Goal: Information Seeking & Learning: Learn about a topic

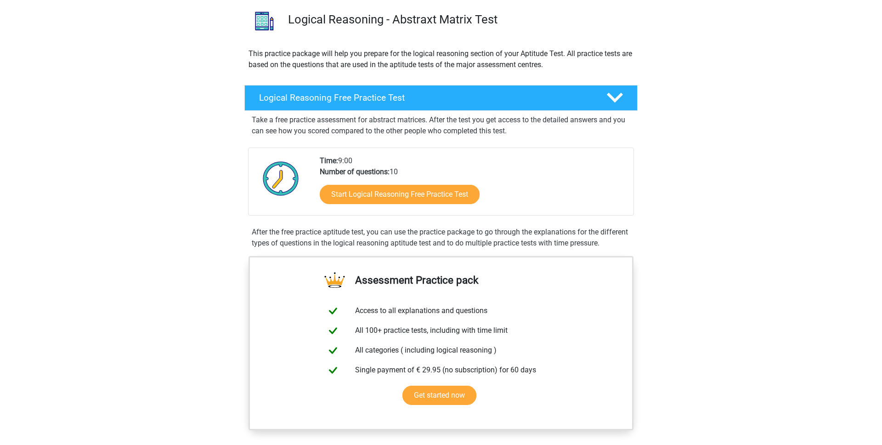
scroll to position [68, 0]
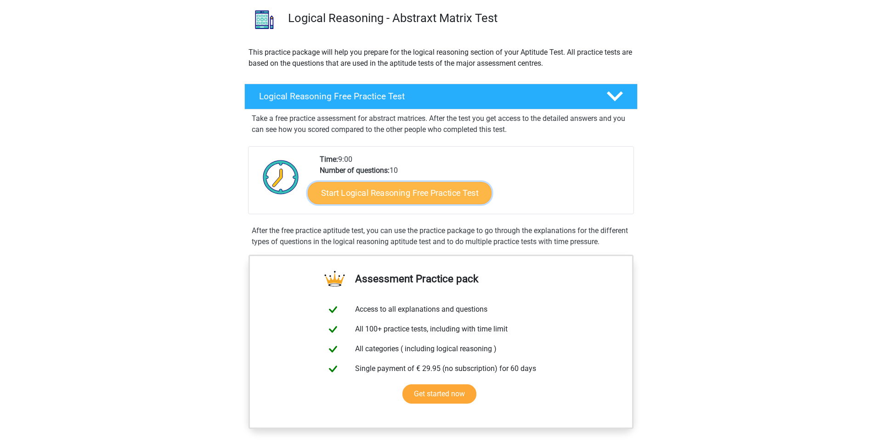
click at [403, 183] on link "Start Logical Reasoning Free Practice Test" at bounding box center [400, 192] width 184 height 22
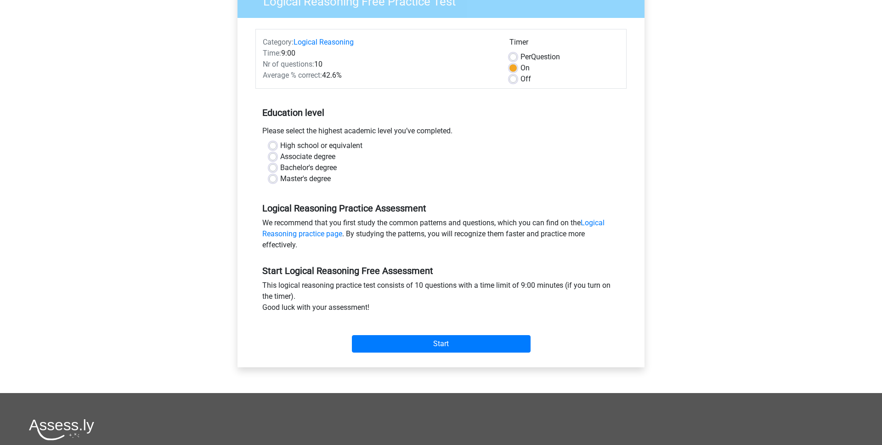
scroll to position [91, 0]
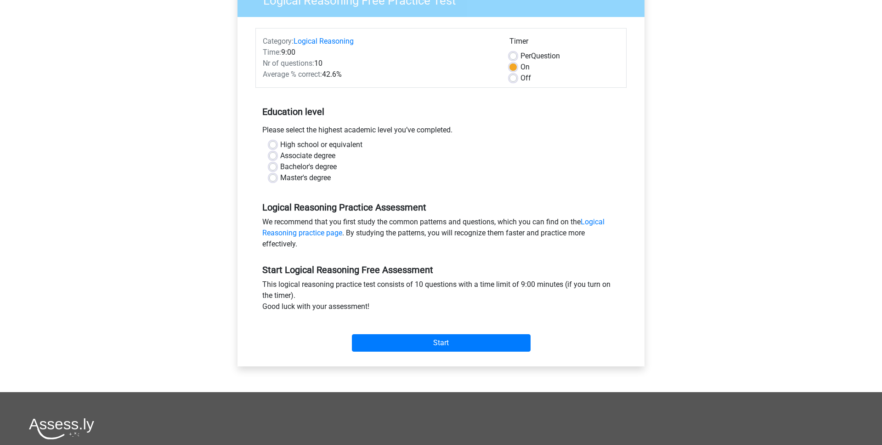
click at [304, 144] on label "High school or equivalent" at bounding box center [321, 144] width 82 height 11
click at [276, 144] on input "High school or equivalent" at bounding box center [272, 143] width 7 height 9
radio input "true"
click at [520, 58] on label "Per Question" at bounding box center [539, 56] width 39 height 11
click at [513, 58] on input "Per Question" at bounding box center [512, 55] width 7 height 9
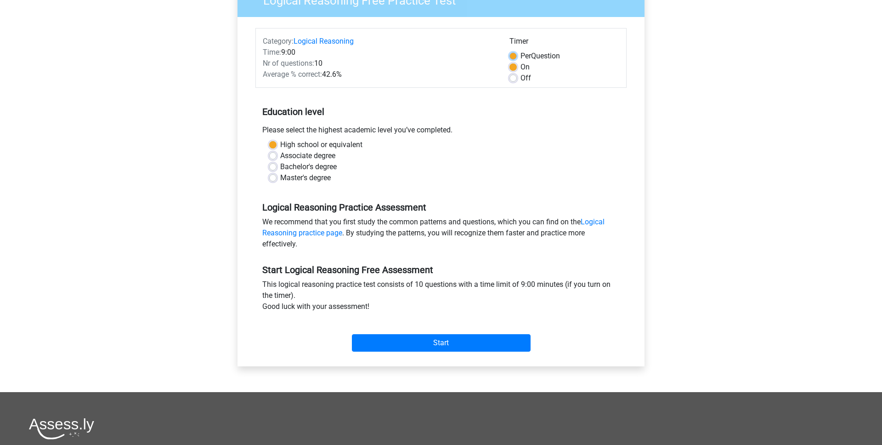
radio input "true"
click at [520, 69] on label "On" at bounding box center [524, 67] width 9 height 11
click at [515, 69] on input "On" at bounding box center [512, 66] width 7 height 9
radio input "true"
click at [515, 71] on div "On" at bounding box center [564, 67] width 110 height 11
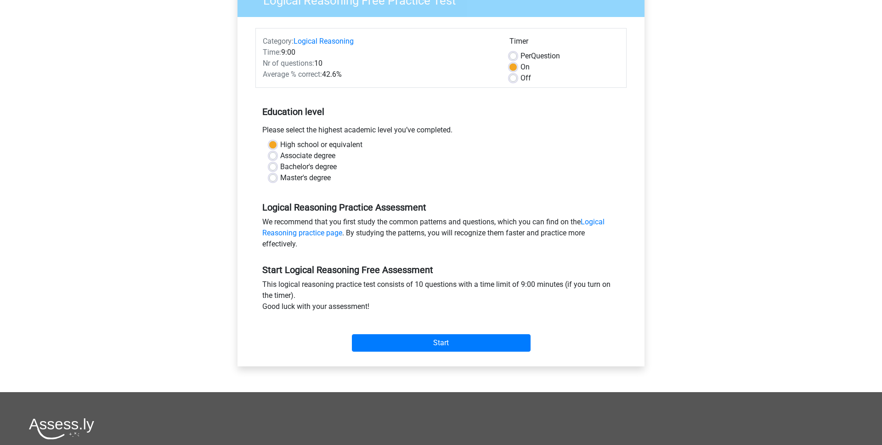
click at [515, 90] on form "Category: Logical Reasoning Time: 9:00 Nr of questions: 10 Average % correct: 4…" at bounding box center [440, 191] width 371 height 327
click at [520, 75] on label "Off" at bounding box center [525, 78] width 11 height 11
click at [514, 75] on input "Off" at bounding box center [512, 77] width 7 height 9
radio input "true"
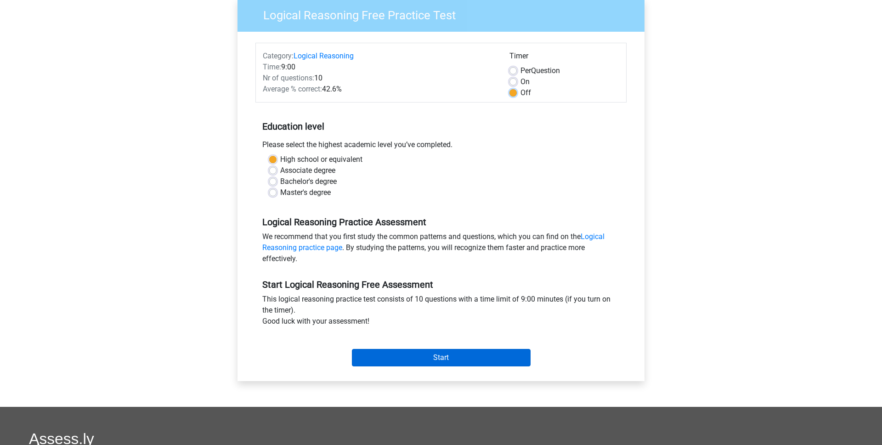
scroll to position [67, 0]
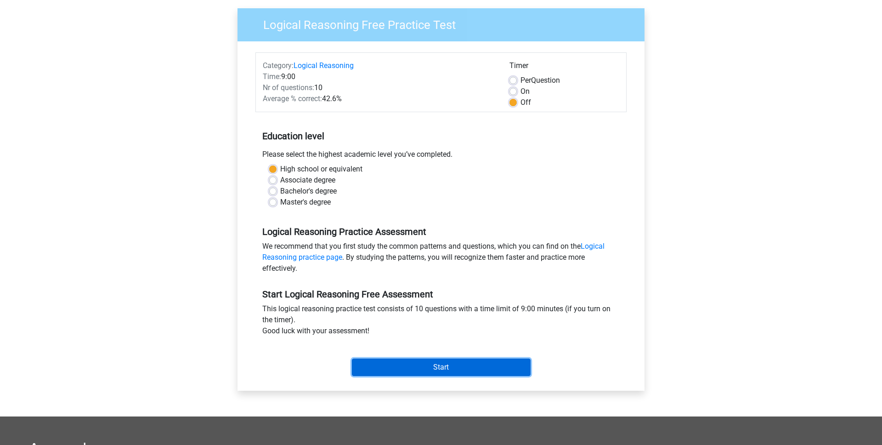
click at [464, 369] on input "Start" at bounding box center [441, 366] width 179 height 17
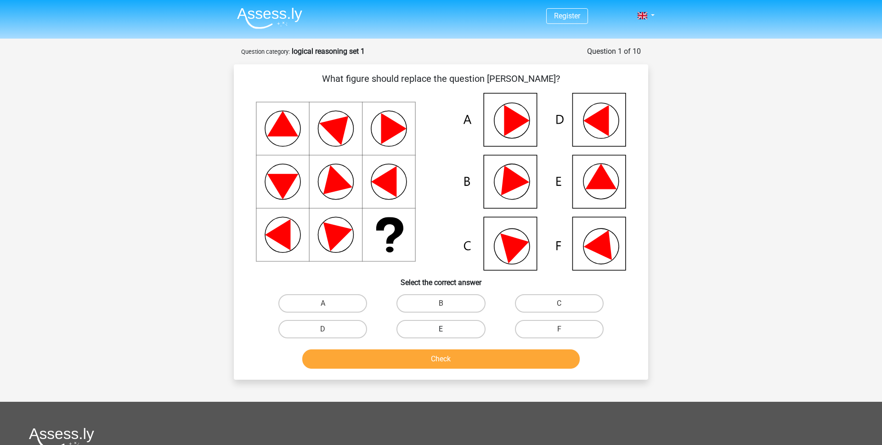
click at [448, 333] on label "E" at bounding box center [440, 329] width 89 height 18
click at [447, 333] on input "E" at bounding box center [444, 332] width 6 height 6
radio input "true"
click at [418, 360] on button "Check" at bounding box center [441, 358] width 278 height 19
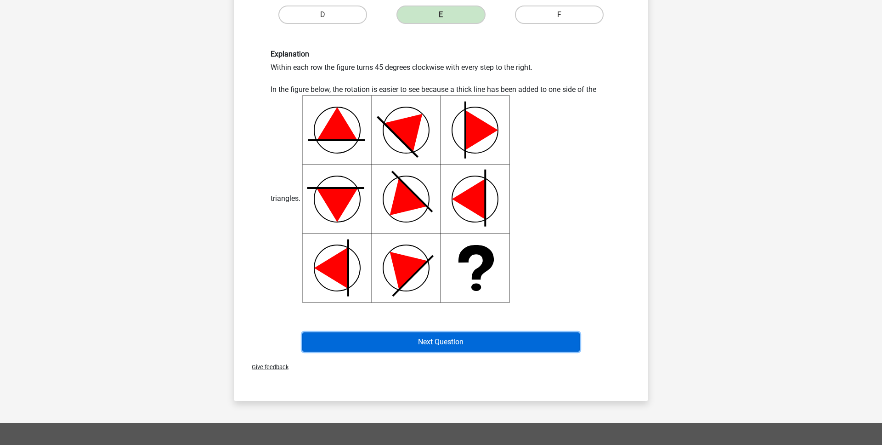
click at [443, 337] on button "Next Question" at bounding box center [441, 341] width 278 height 19
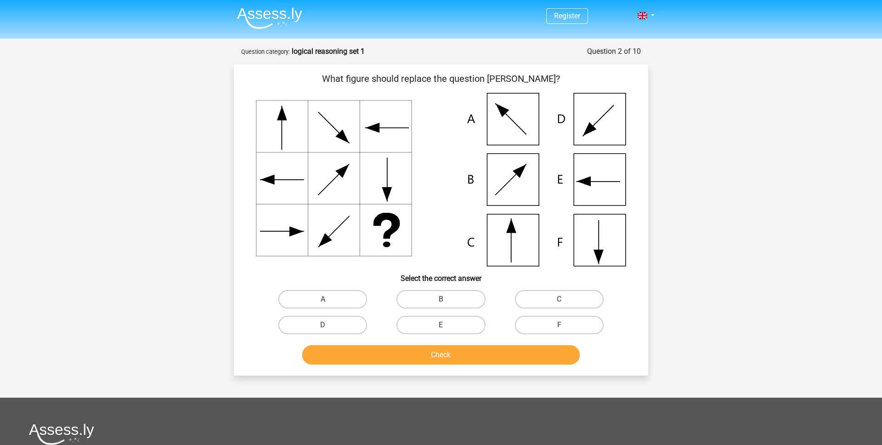
click at [565, 303] on input "C" at bounding box center [562, 302] width 6 height 6
radio input "true"
click at [406, 372] on div "What figure should replace the question [PERSON_NAME]?" at bounding box center [441, 219] width 414 height 311
click at [389, 358] on button "Check" at bounding box center [441, 354] width 278 height 19
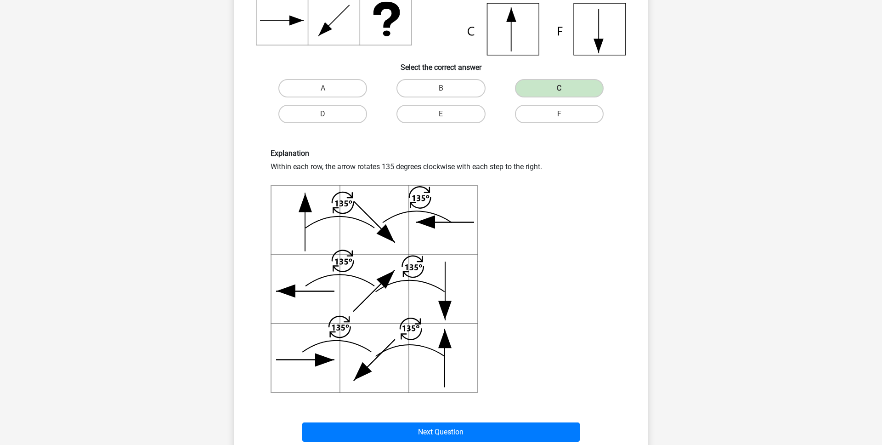
scroll to position [271, 0]
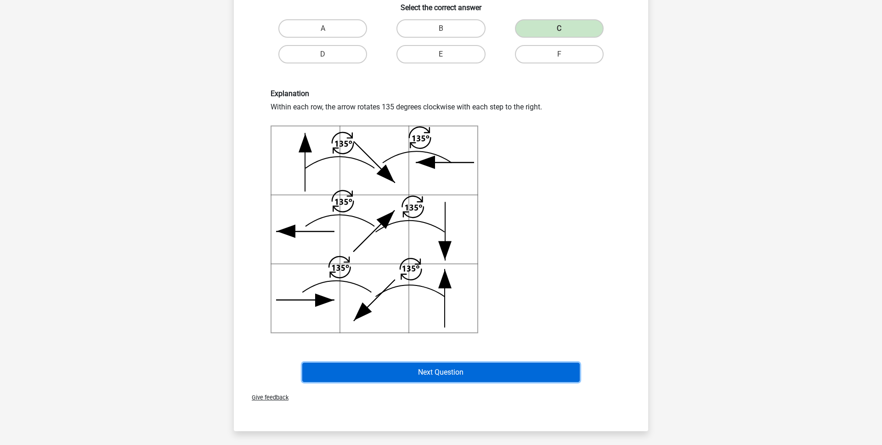
click at [448, 377] on button "Next Question" at bounding box center [441, 371] width 278 height 19
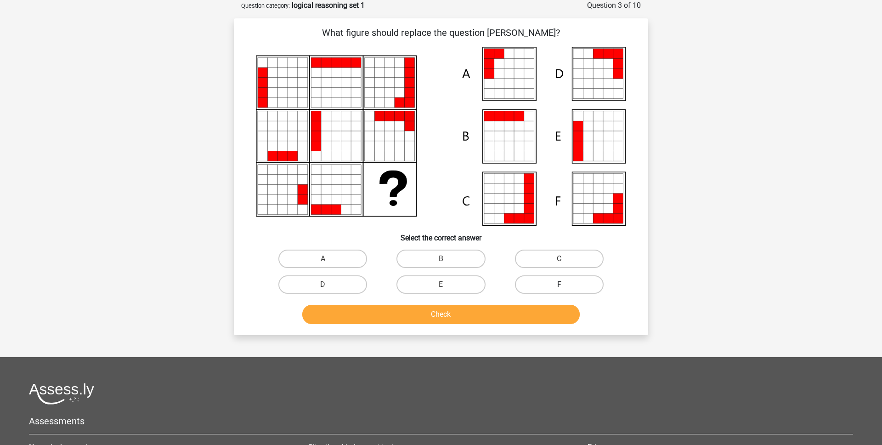
scroll to position [20, 0]
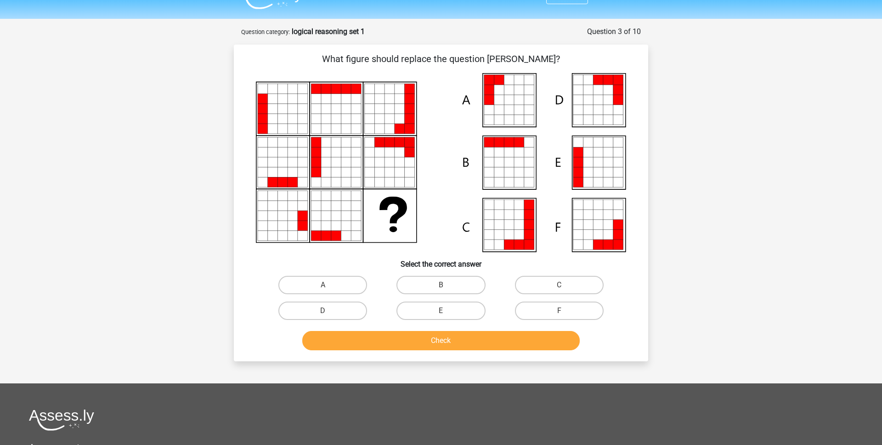
click at [493, 79] on icon at bounding box center [489, 80] width 10 height 10
click at [318, 291] on label "A" at bounding box center [322, 285] width 89 height 18
click at [323, 291] on input "A" at bounding box center [326, 288] width 6 height 6
radio input "true"
click at [446, 337] on button "Check" at bounding box center [441, 340] width 278 height 19
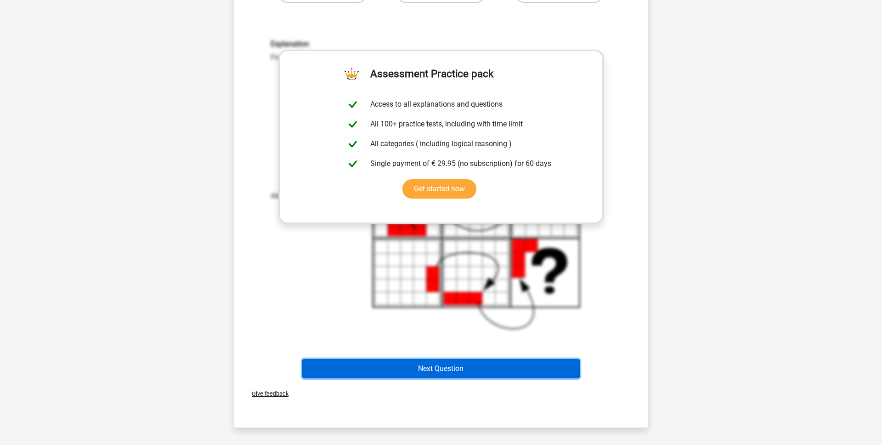
click at [476, 359] on button "Next Question" at bounding box center [441, 368] width 278 height 19
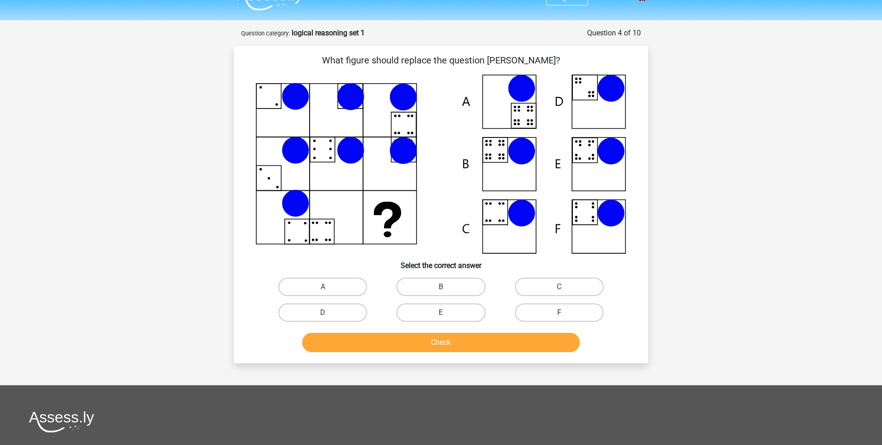
scroll to position [4, 0]
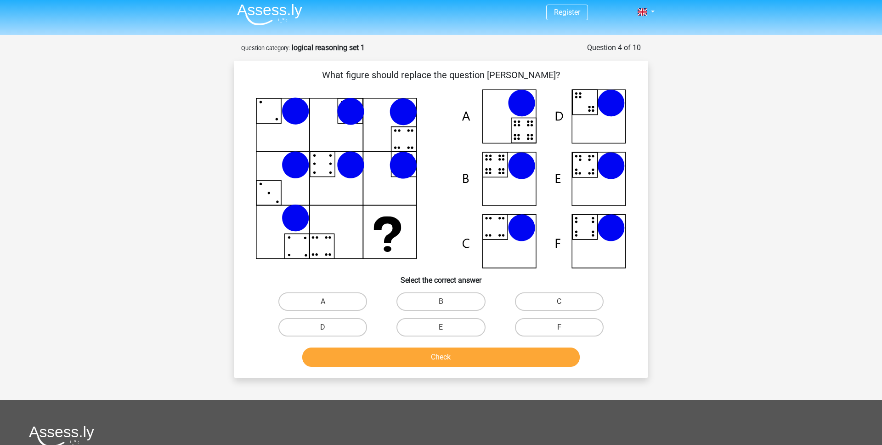
click at [511, 177] on icon at bounding box center [441, 178] width 370 height 179
click at [417, 301] on label "B" at bounding box center [440, 301] width 89 height 18
click at [441, 301] on input "B" at bounding box center [444, 304] width 6 height 6
radio input "true"
click at [429, 358] on button "Check" at bounding box center [441, 356] width 278 height 19
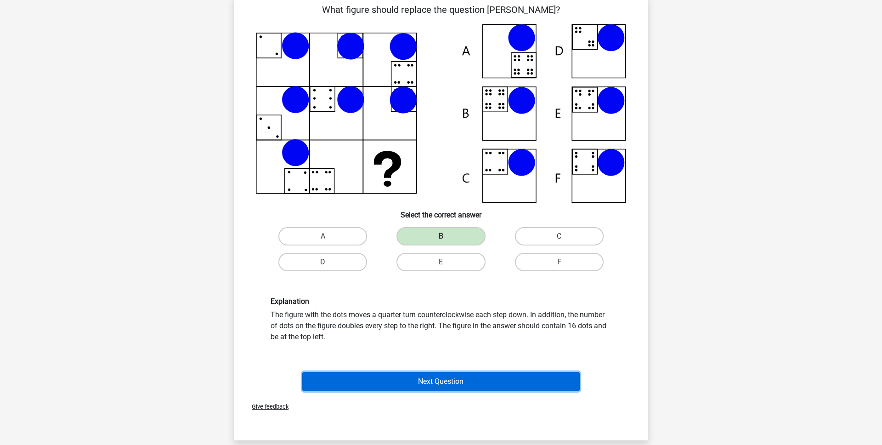
click at [446, 378] on button "Next Question" at bounding box center [441, 381] width 278 height 19
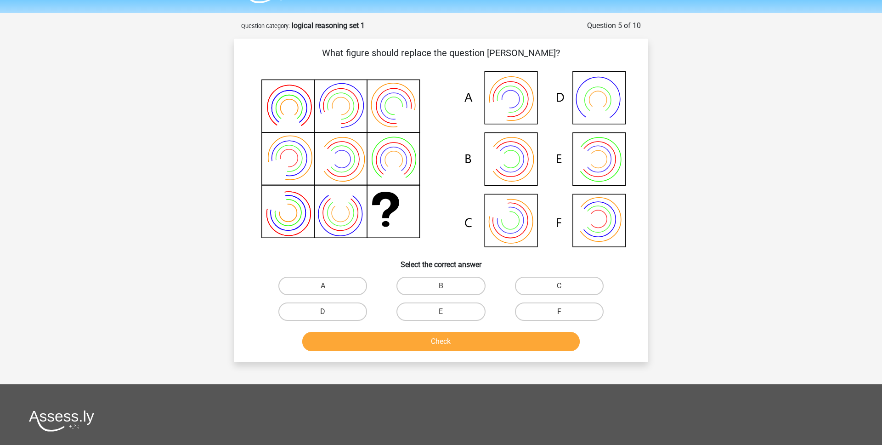
scroll to position [24, 0]
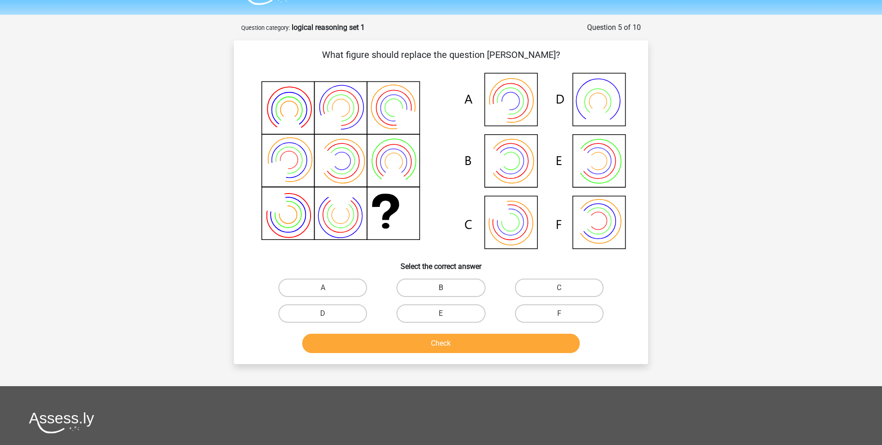
click at [427, 285] on label "B" at bounding box center [440, 287] width 89 height 18
click at [441, 288] on input "B" at bounding box center [444, 291] width 6 height 6
radio input "true"
click at [447, 347] on button "Check" at bounding box center [441, 342] width 278 height 19
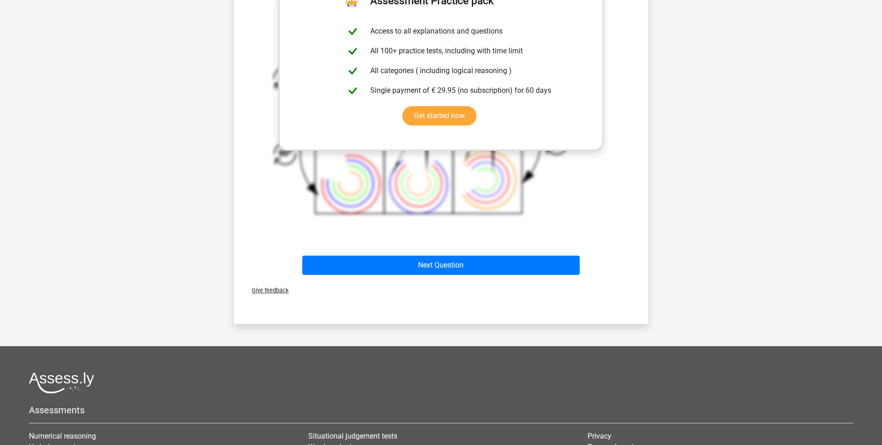
scroll to position [399, 0]
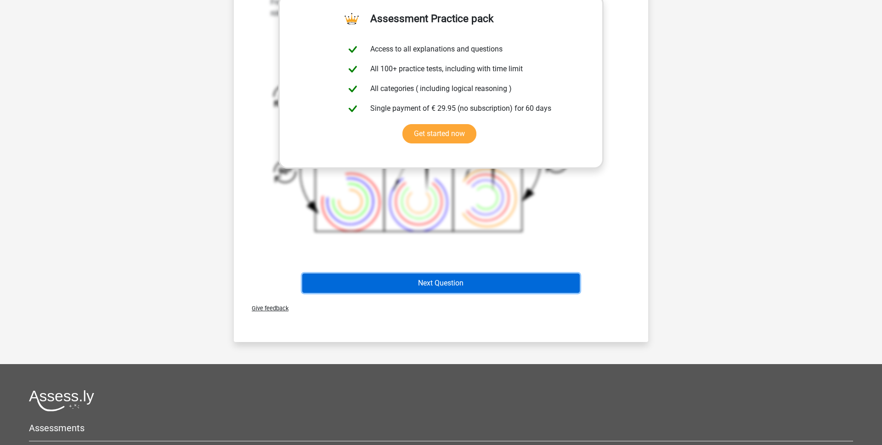
click at [356, 280] on button "Next Question" at bounding box center [441, 282] width 278 height 19
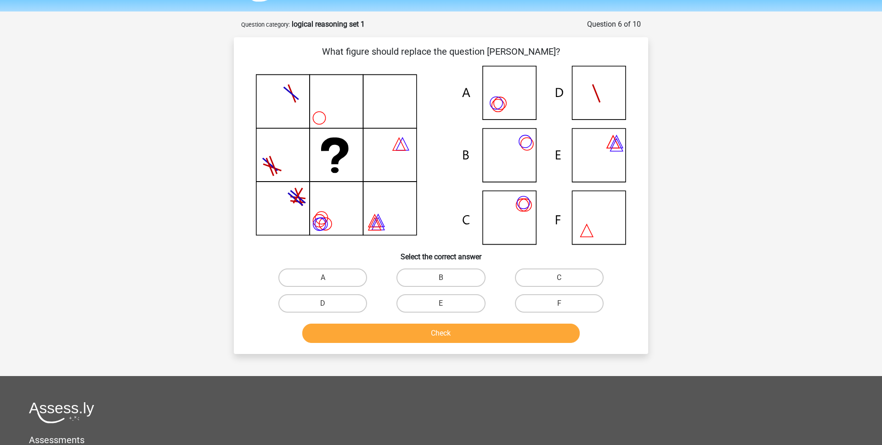
scroll to position [20, 0]
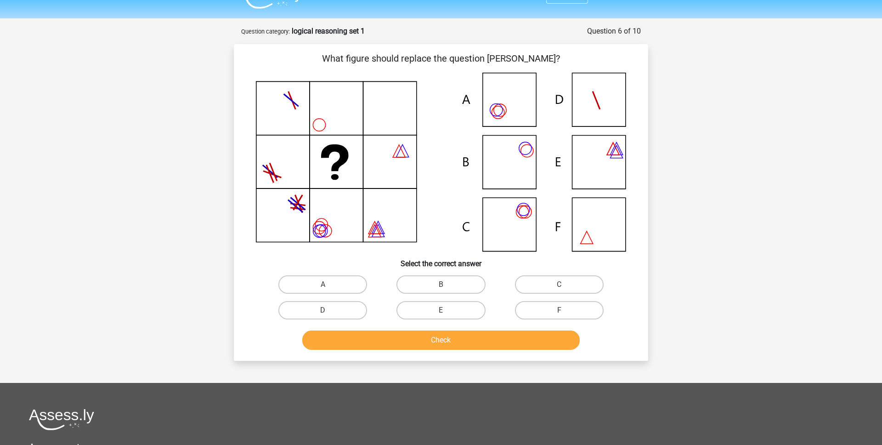
click at [517, 172] on icon at bounding box center [441, 162] width 370 height 179
click at [324, 238] on icon at bounding box center [441, 162] width 370 height 179
click at [517, 213] on icon at bounding box center [441, 162] width 370 height 179
click at [549, 289] on label "C" at bounding box center [559, 284] width 89 height 18
click at [559, 289] on input "C" at bounding box center [562, 287] width 6 height 6
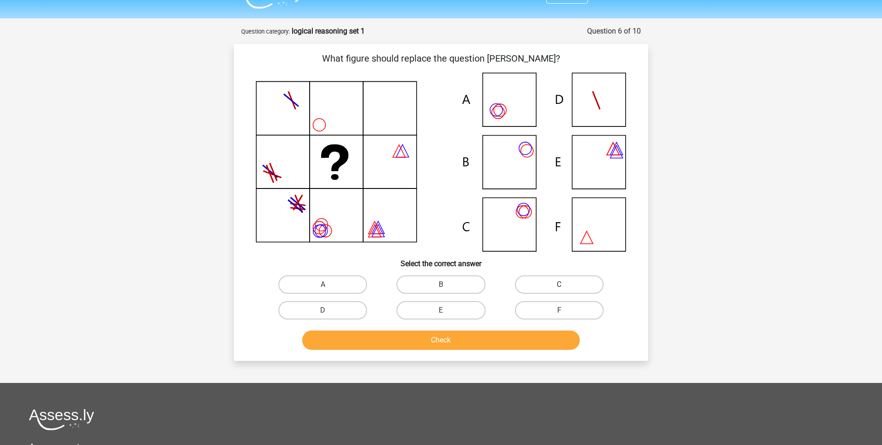
radio input "true"
click at [516, 340] on button "Check" at bounding box center [441, 339] width 278 height 19
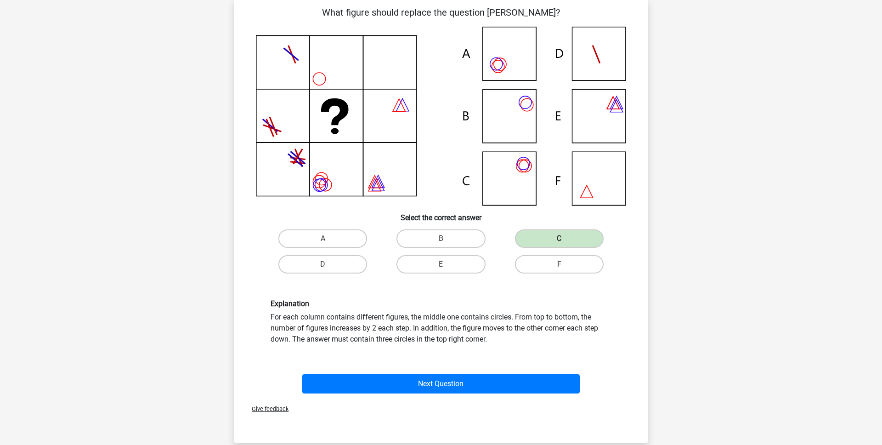
scroll to position [61, 0]
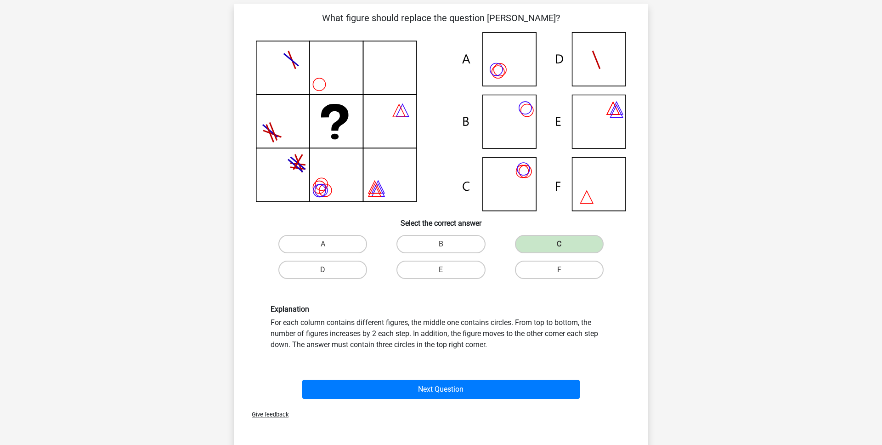
click at [523, 362] on div "Explanation For each column contains different figures, the middle one contains…" at bounding box center [440, 327] width 385 height 90
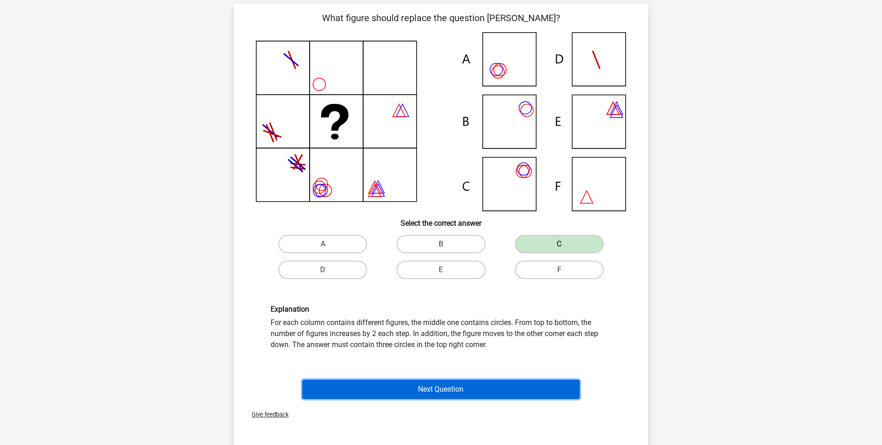
click at [516, 390] on button "Next Question" at bounding box center [441, 388] width 278 height 19
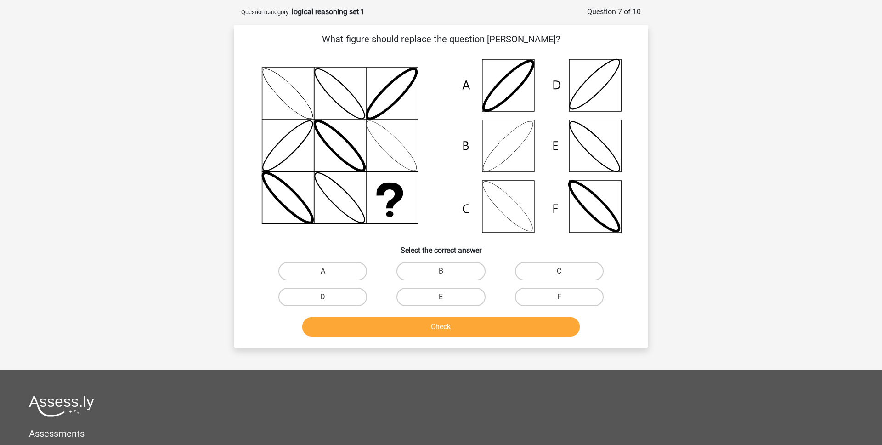
scroll to position [39, 0]
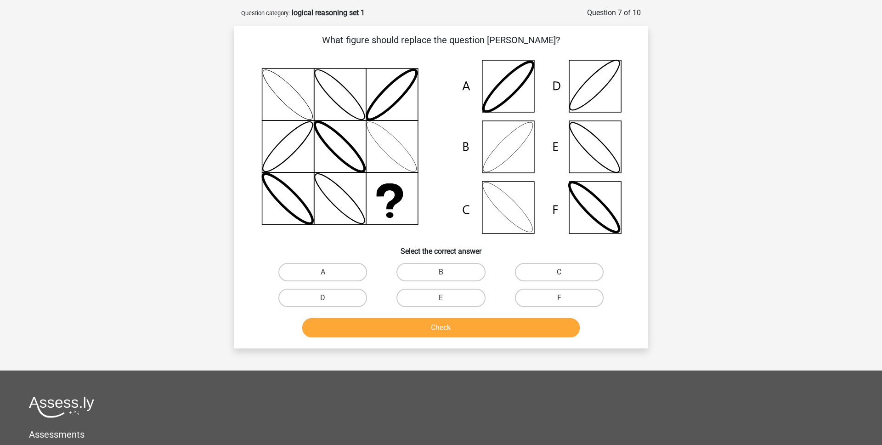
click at [445, 274] on input "B" at bounding box center [444, 275] width 6 height 6
radio input "true"
click at [460, 336] on button "Check" at bounding box center [441, 327] width 278 height 19
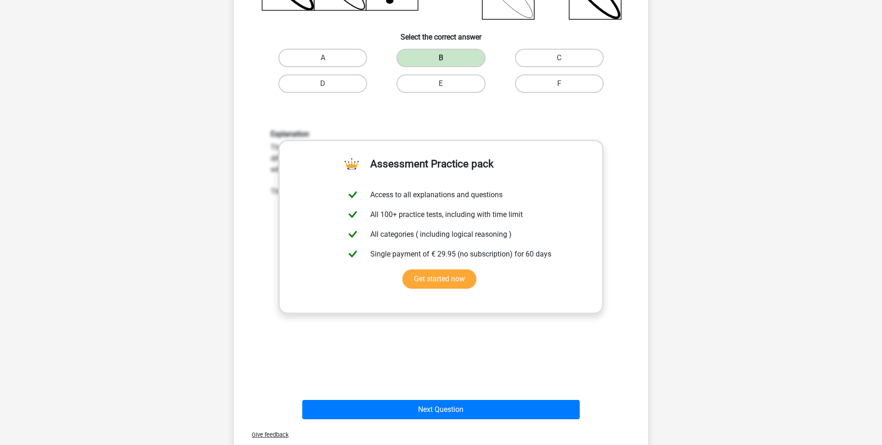
scroll to position [287, 0]
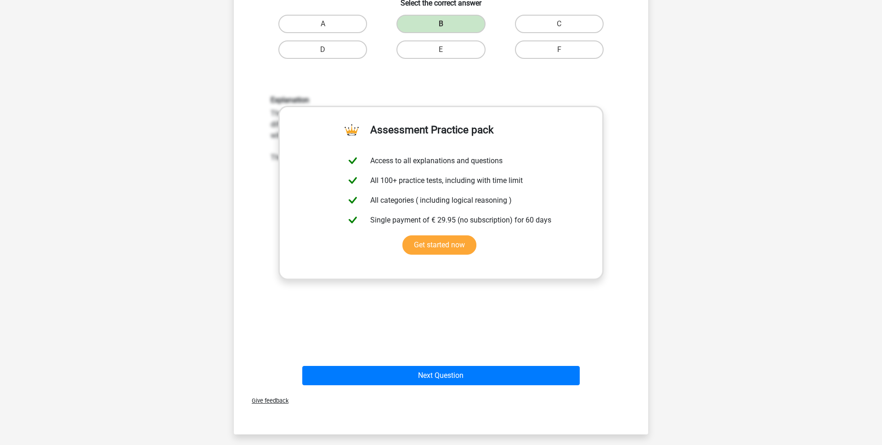
click at [394, 386] on div "Next Question" at bounding box center [441, 377] width 355 height 23
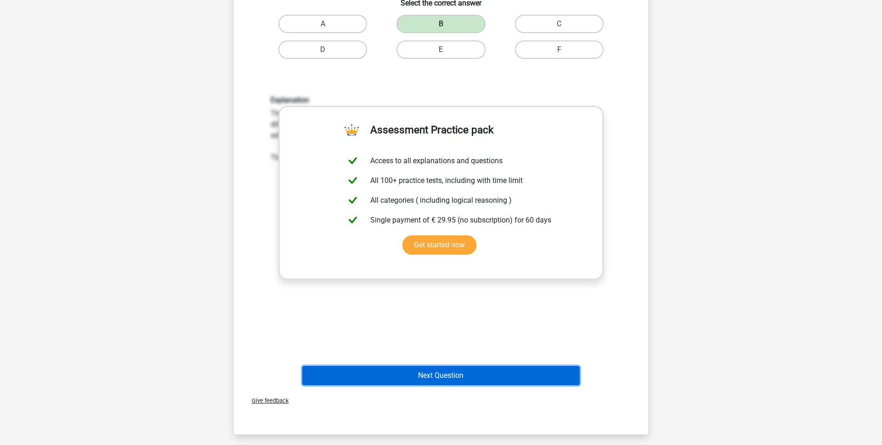
click at [372, 380] on button "Next Question" at bounding box center [441, 375] width 278 height 19
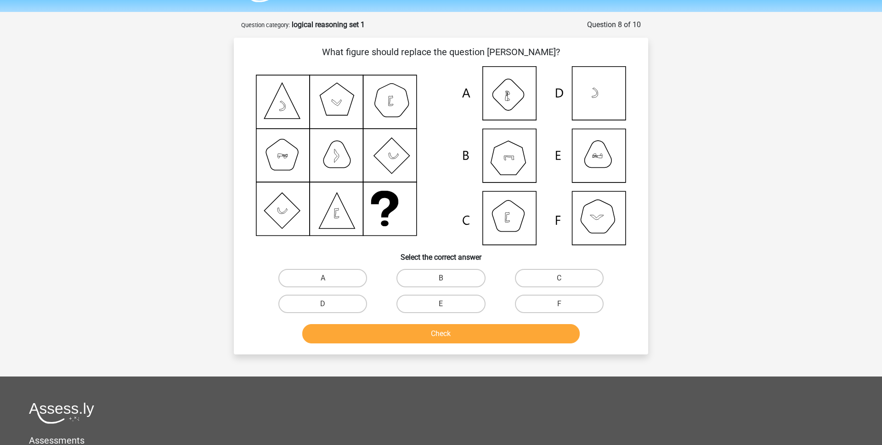
scroll to position [17, 0]
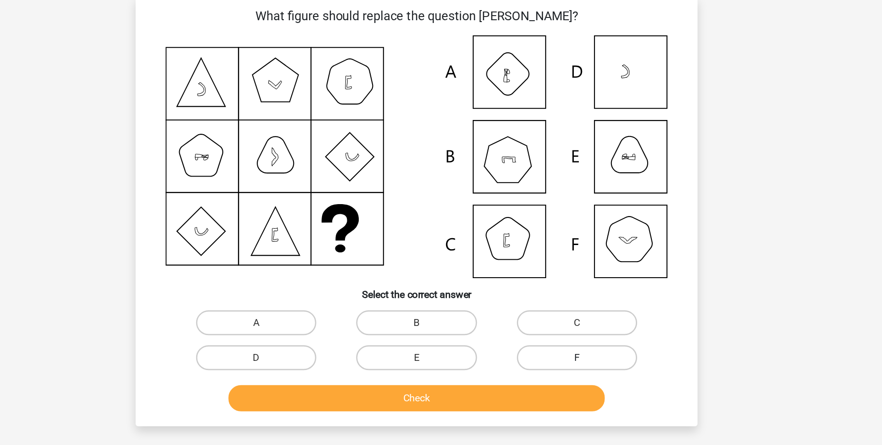
click at [527, 308] on label "F" at bounding box center [559, 313] width 89 height 18
click at [559, 313] on input "F" at bounding box center [562, 316] width 6 height 6
radio input "true"
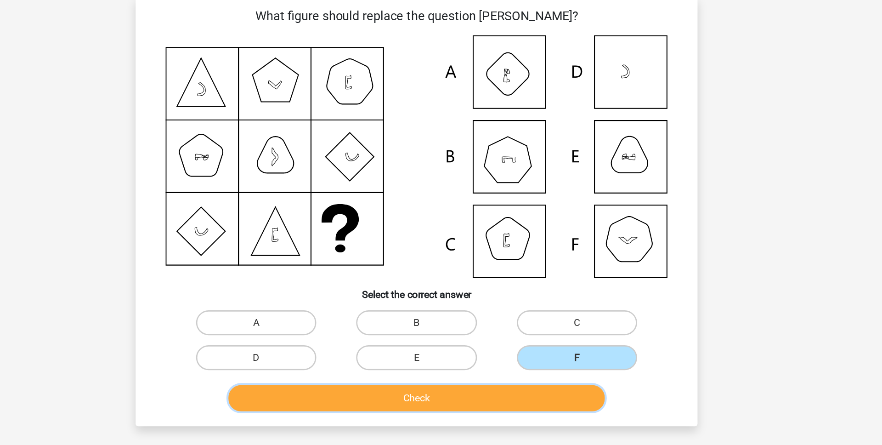
click at [496, 347] on button "Check" at bounding box center [441, 342] width 278 height 19
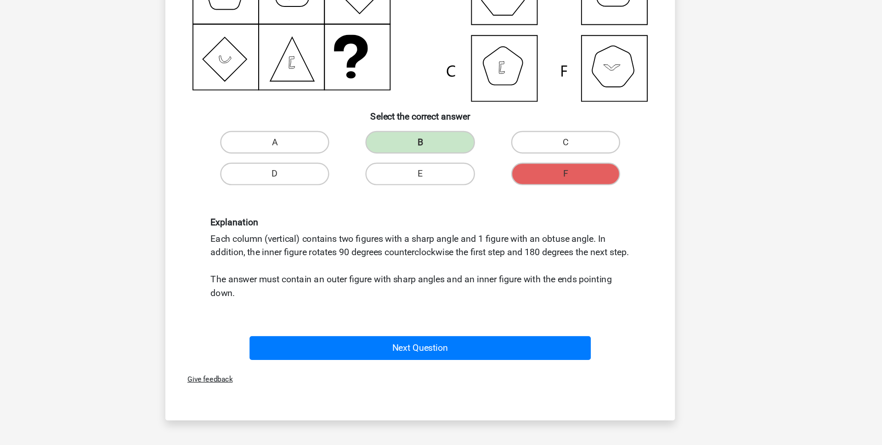
scroll to position [105, 0]
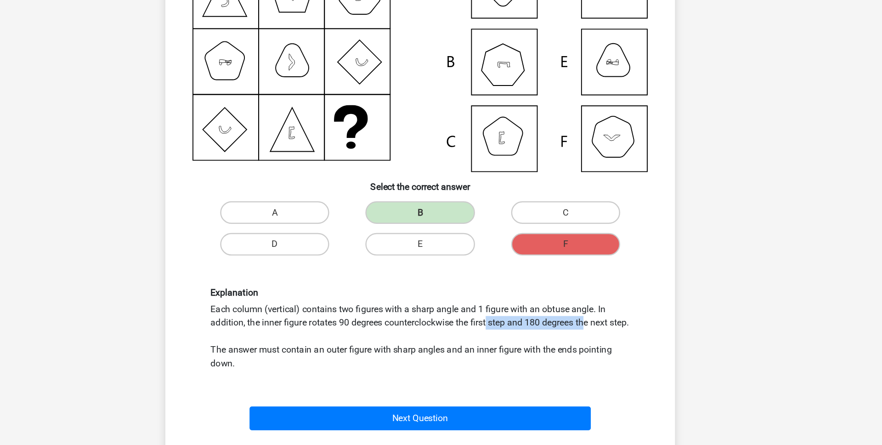
drag, startPoint x: 375, startPoint y: 287, endPoint x: 459, endPoint y: 287, distance: 84.0
click at [459, 287] on div "Explanation Each column (vertical) contains two figures with a sharp angle and …" at bounding box center [441, 294] width 355 height 68
click at [466, 321] on div "Explanation Each column (vertical) contains two figures with a sharp angle and …" at bounding box center [441, 294] width 355 height 68
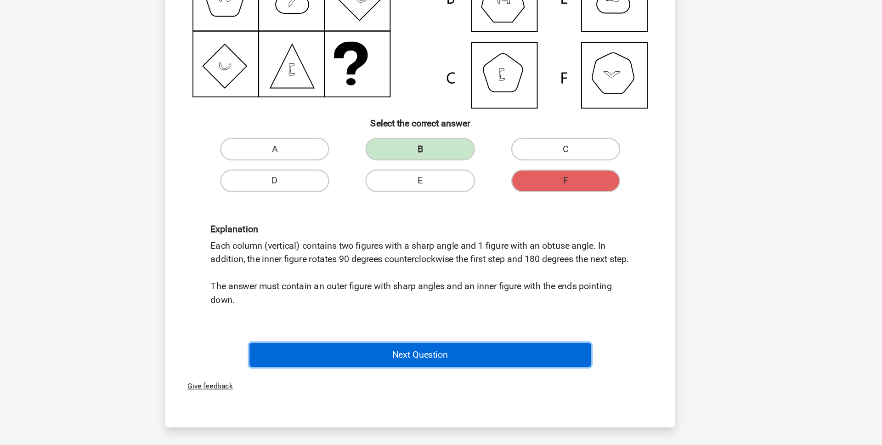
click at [464, 381] on button "Next Question" at bounding box center [441, 370] width 278 height 19
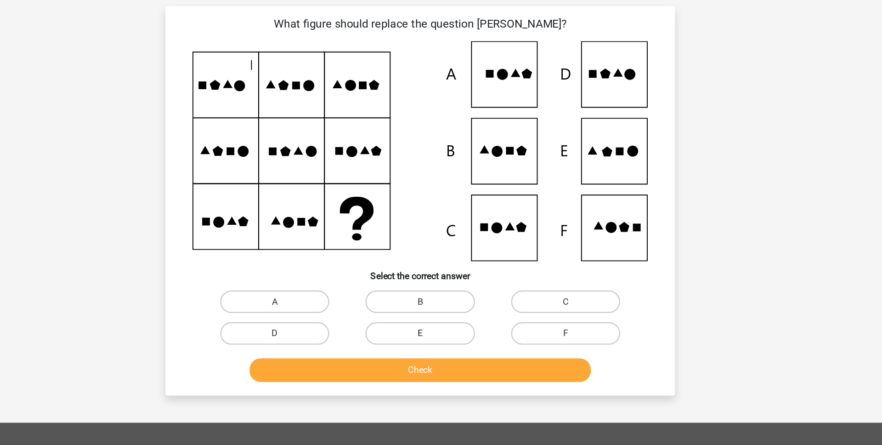
scroll to position [46, 0]
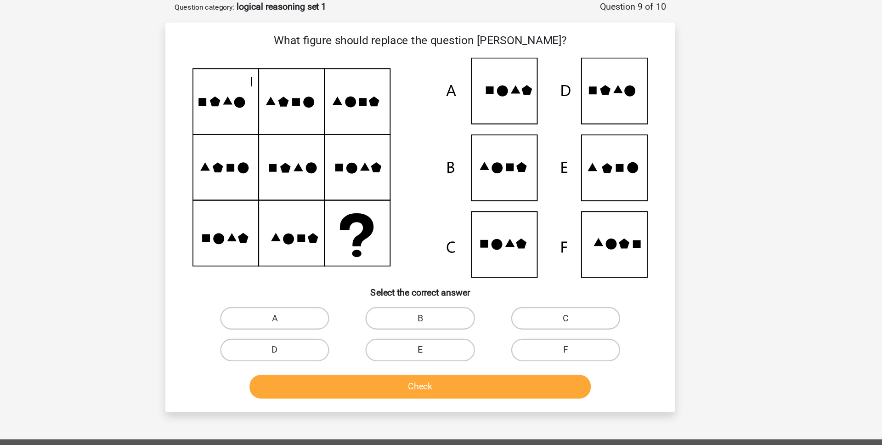
click at [460, 279] on label "E" at bounding box center [440, 284] width 89 height 18
click at [447, 284] on input "E" at bounding box center [444, 287] width 6 height 6
radio input "true"
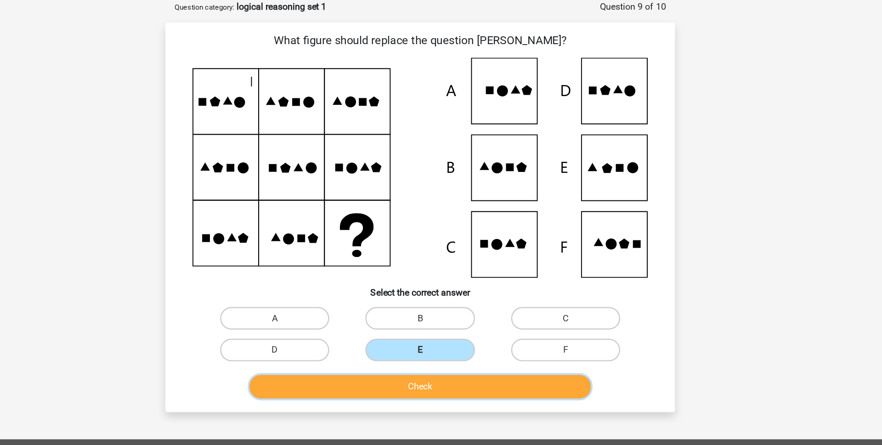
click at [470, 311] on button "Check" at bounding box center [441, 314] width 278 height 19
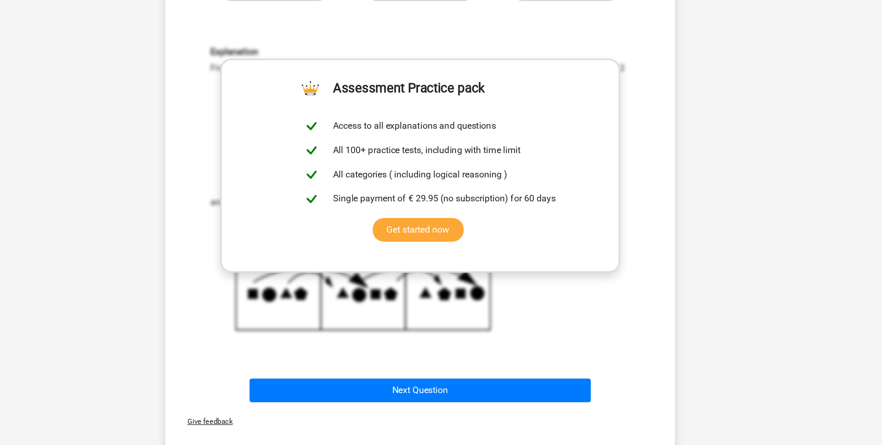
scroll to position [282, 0]
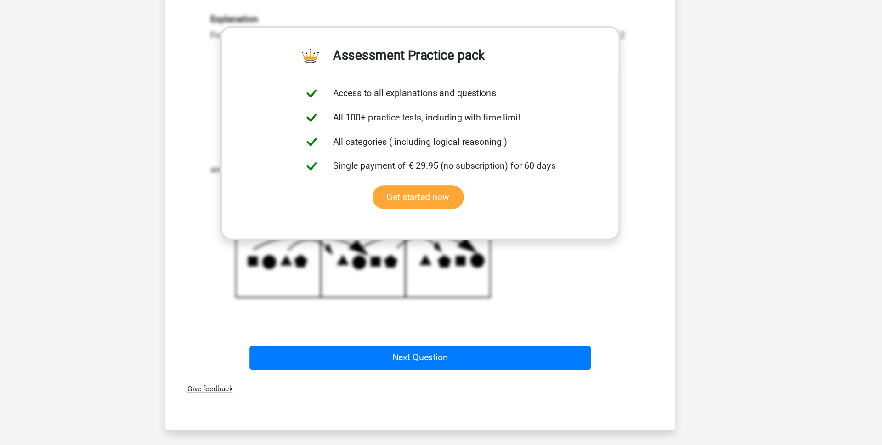
click at [456, 389] on div "Give feedback" at bounding box center [440, 398] width 407 height 23
click at [435, 386] on div "Next Question" at bounding box center [441, 375] width 355 height 23
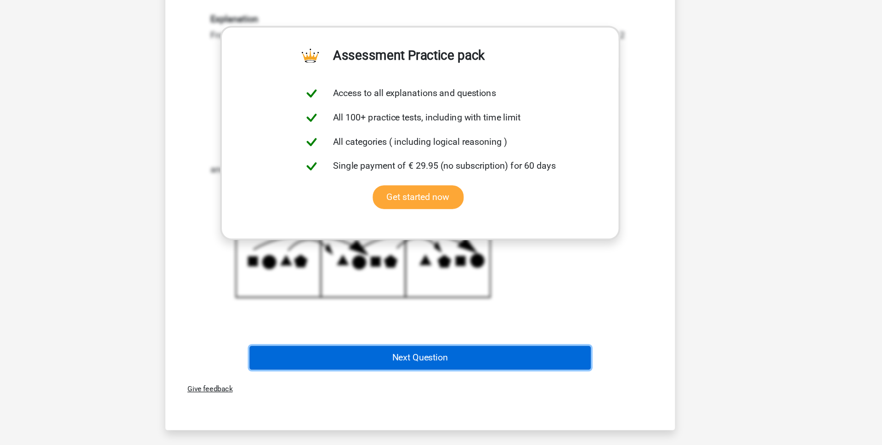
click at [411, 376] on button "Next Question" at bounding box center [441, 373] width 278 height 19
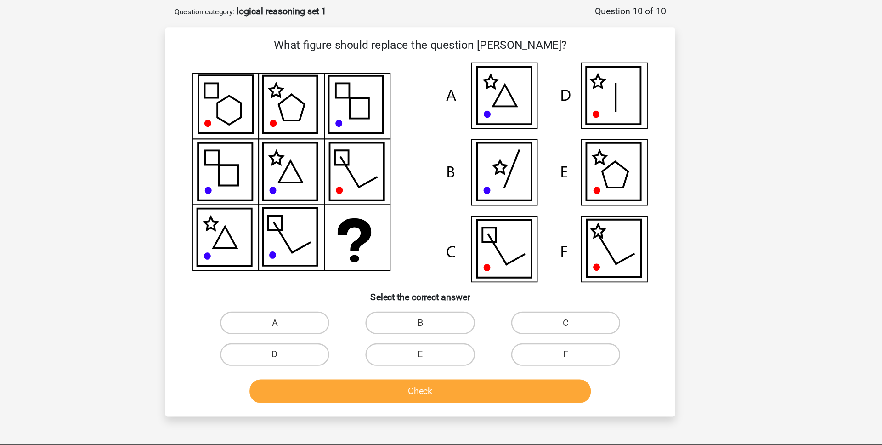
scroll to position [41, 0]
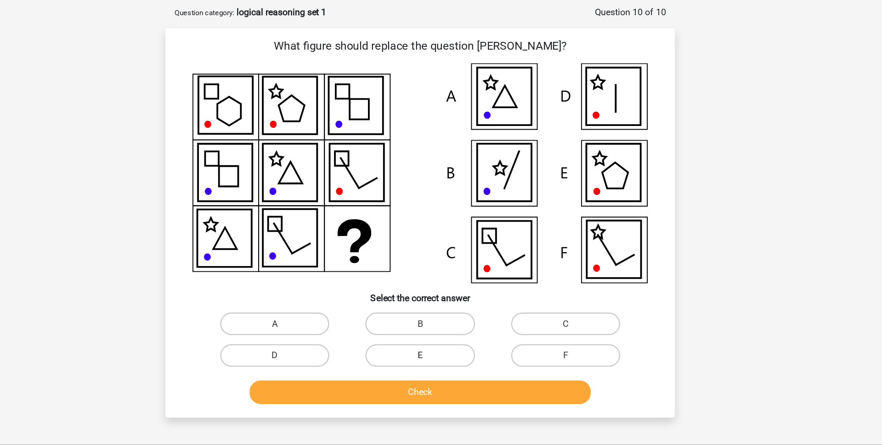
click at [456, 281] on label "E" at bounding box center [440, 289] width 89 height 18
click at [447, 289] on input "E" at bounding box center [444, 292] width 6 height 6
radio input "true"
click at [466, 306] on div "Check" at bounding box center [440, 317] width 385 height 30
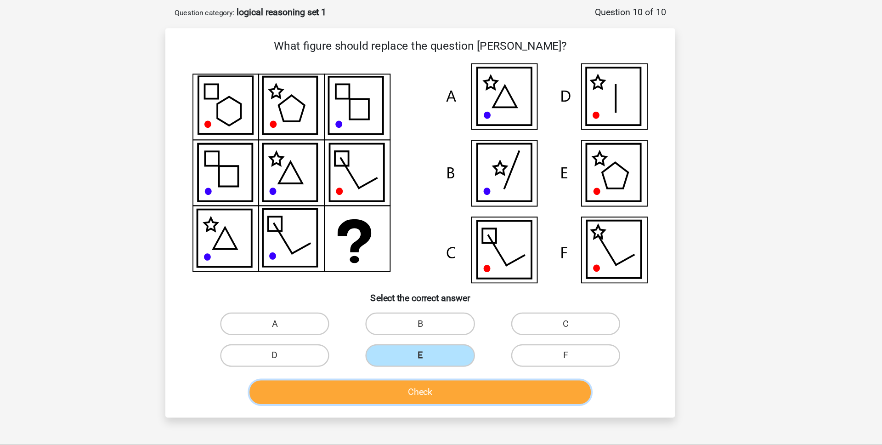
click at [471, 316] on button "Check" at bounding box center [441, 318] width 278 height 19
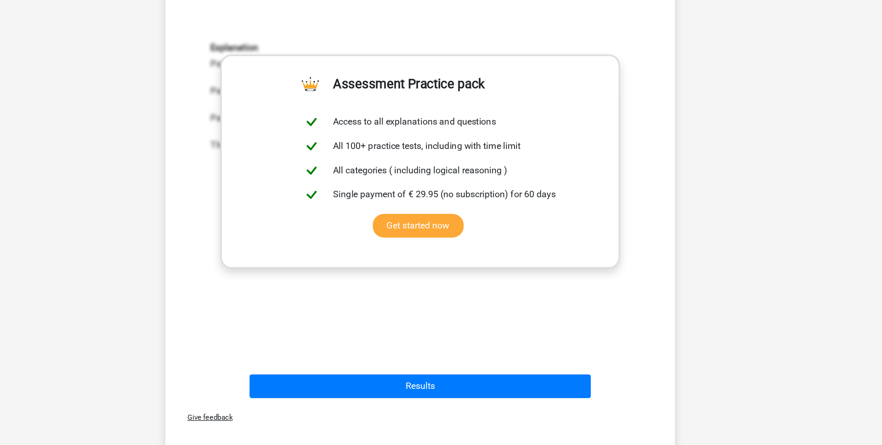
scroll to position [258, 0]
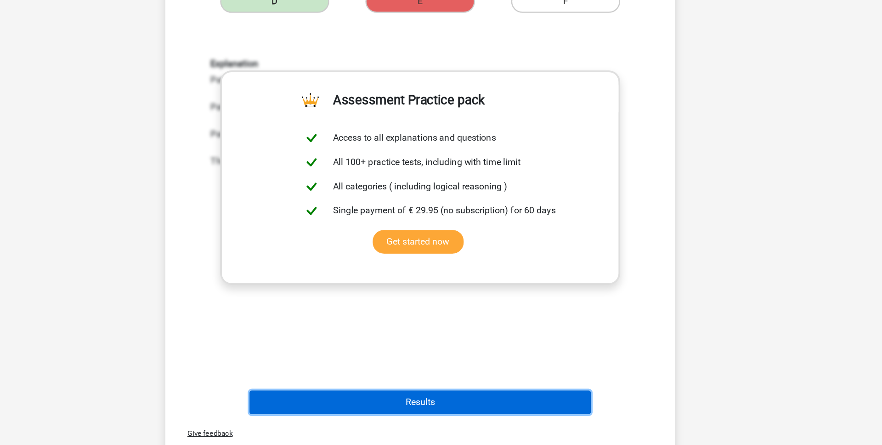
click at [414, 396] on button "Results" at bounding box center [441, 397] width 278 height 19
